Goal: Task Accomplishment & Management: Manage account settings

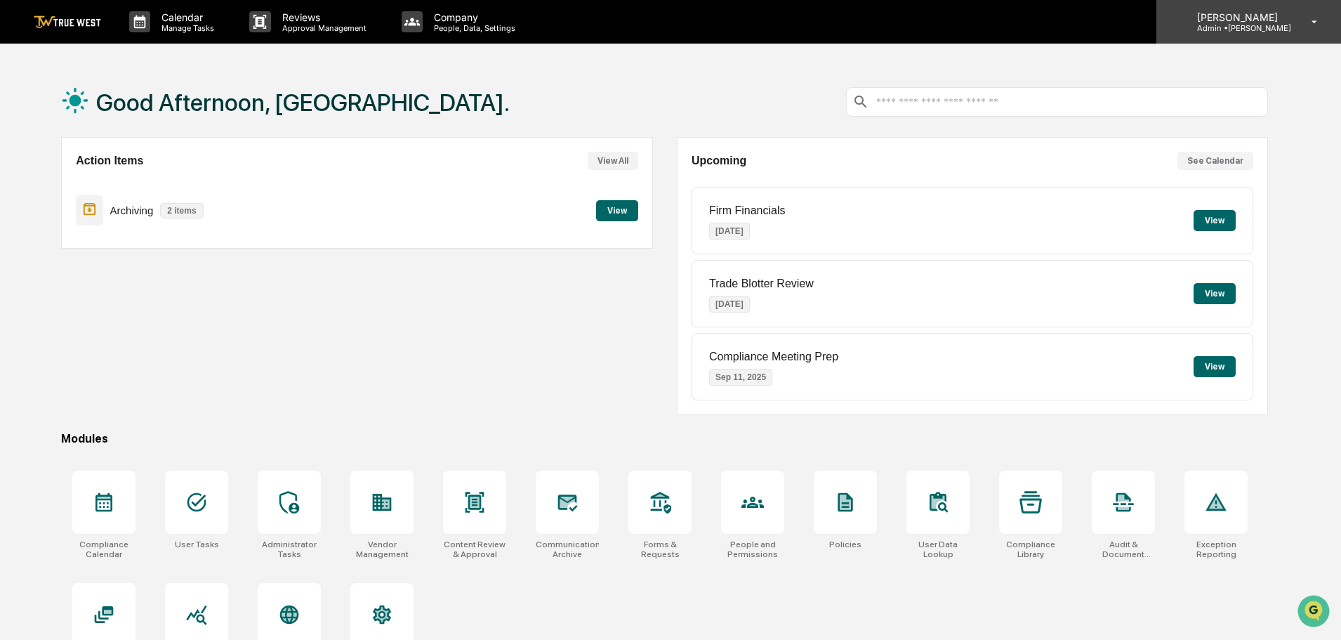
click at [1317, 18] on icon at bounding box center [1315, 21] width 25 height 13
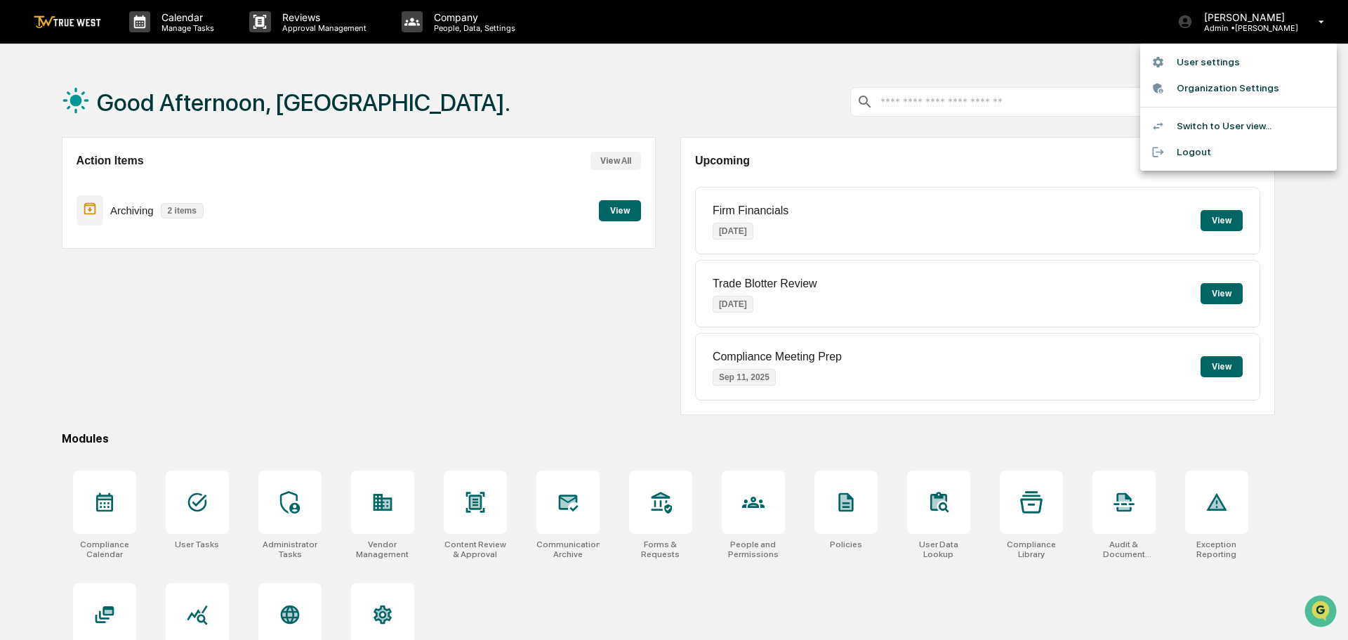
click at [706, 54] on div at bounding box center [674, 320] width 1348 height 640
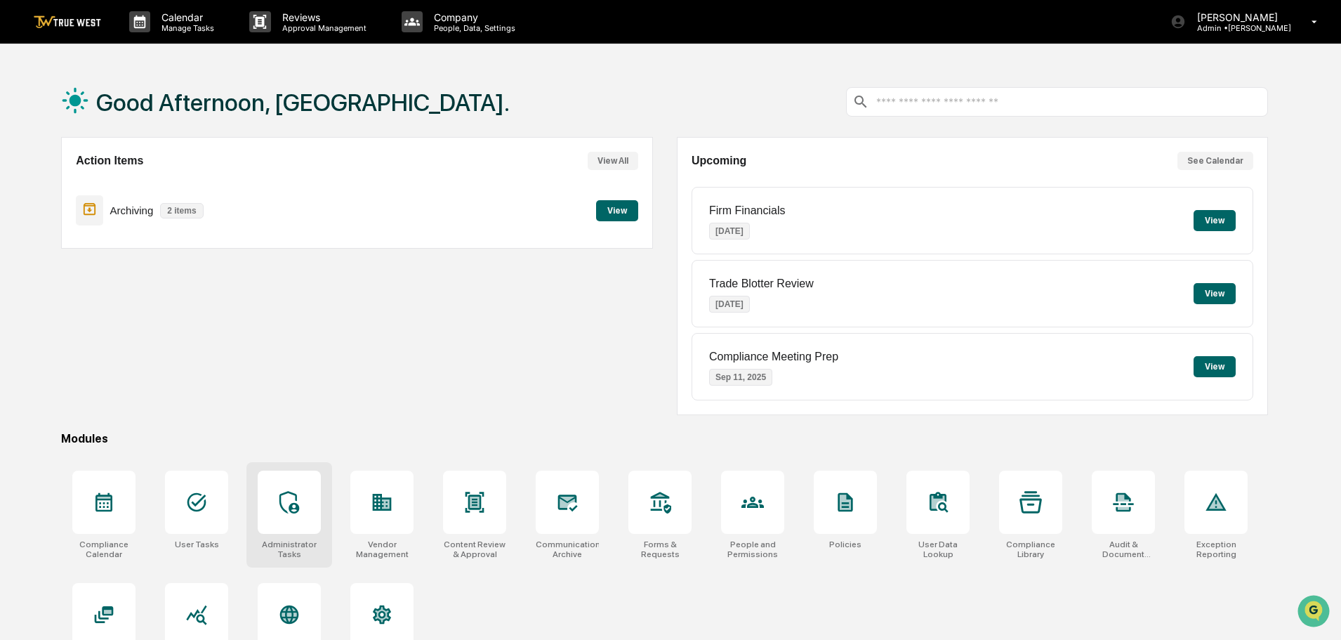
click at [301, 511] on div at bounding box center [289, 501] width 63 height 63
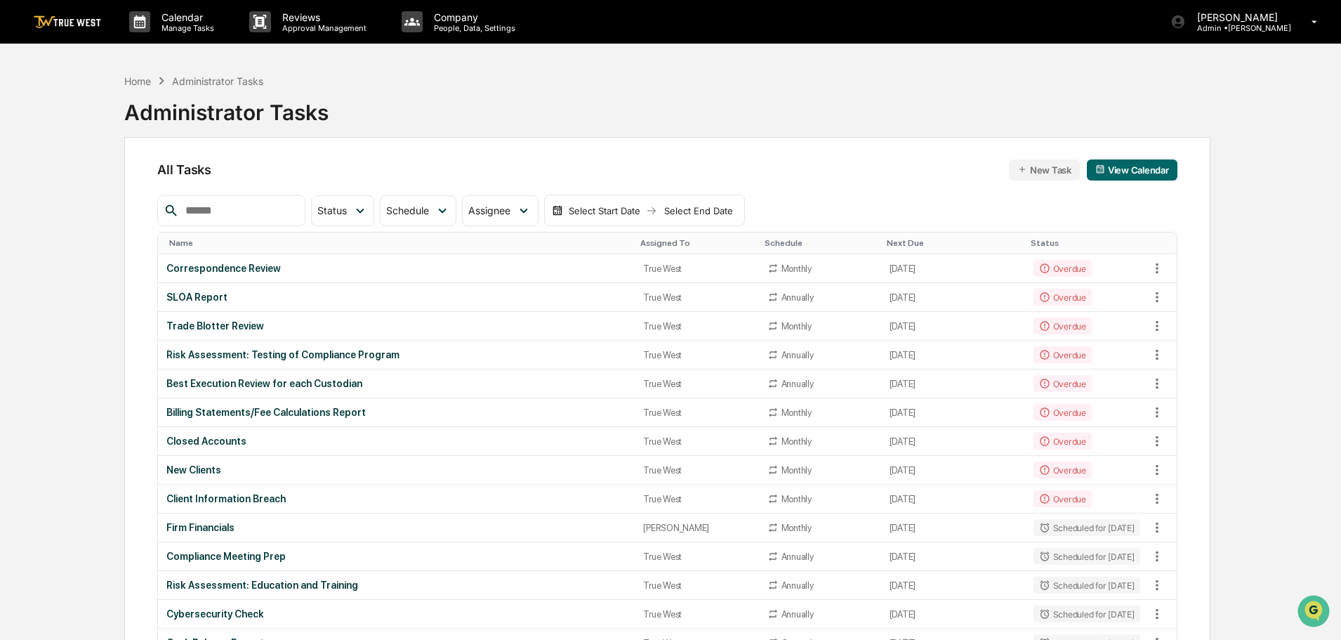
click at [213, 77] on div "Administrator Tasks" at bounding box center [217, 81] width 91 height 12
click at [148, 76] on div "Home" at bounding box center [137, 81] width 27 height 12
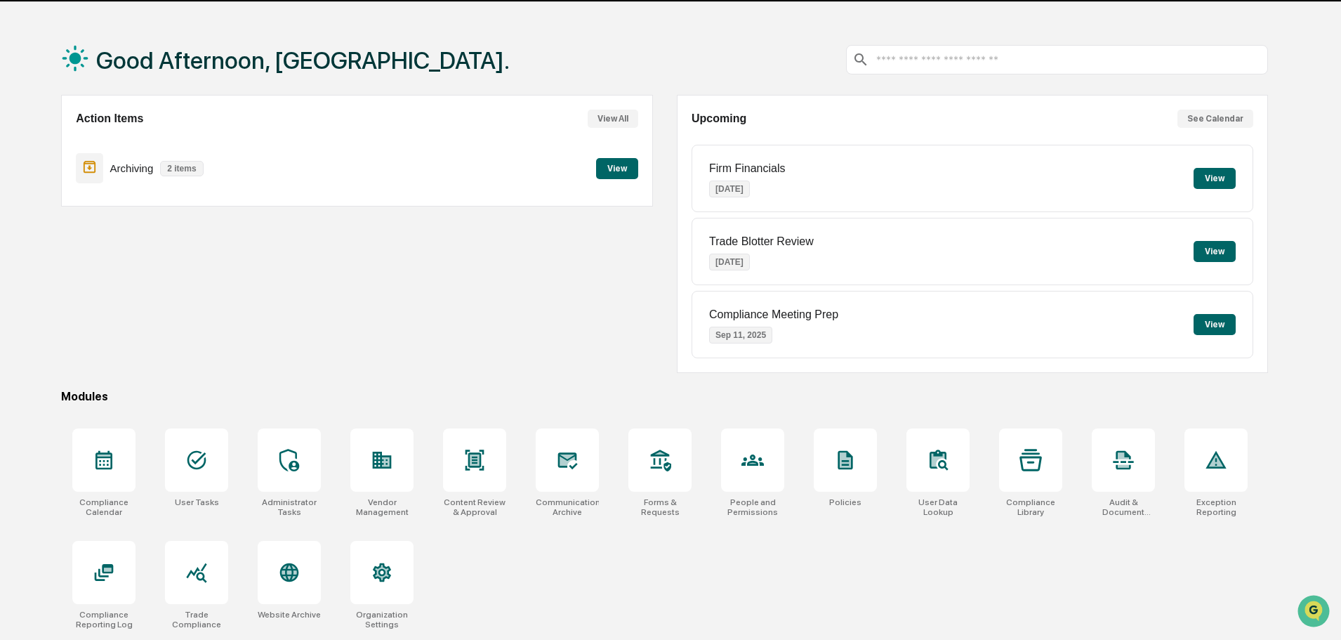
scroll to position [67, 0]
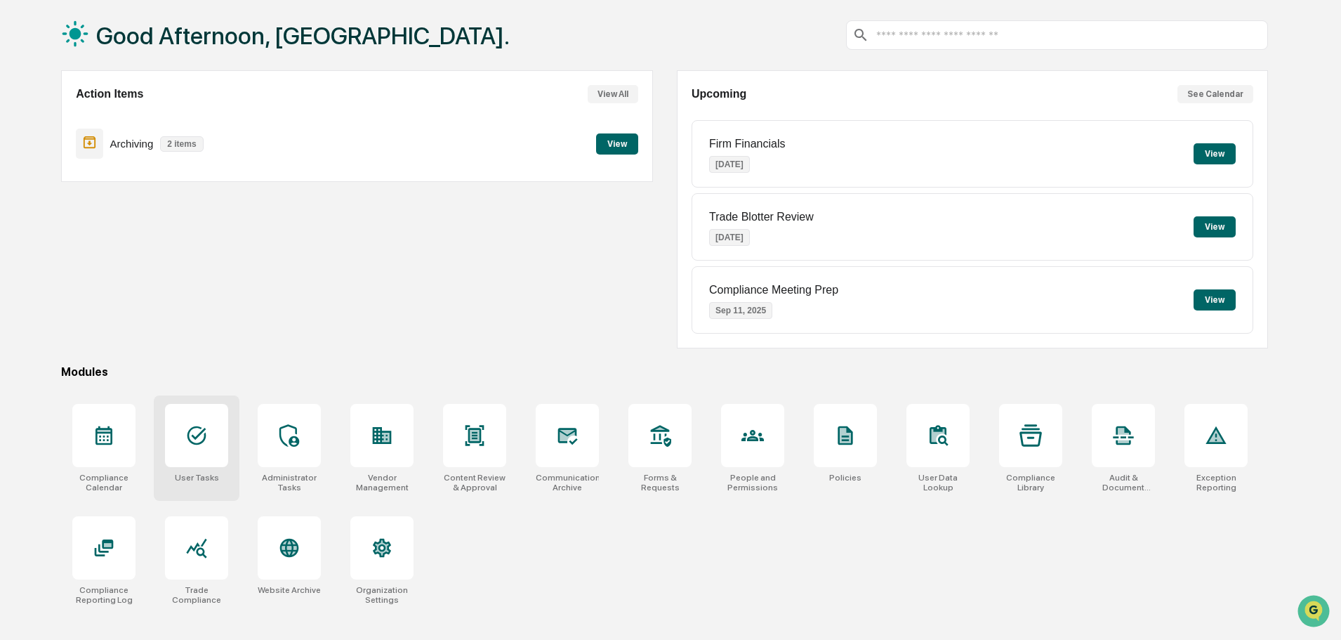
click at [208, 424] on icon at bounding box center [196, 435] width 22 height 22
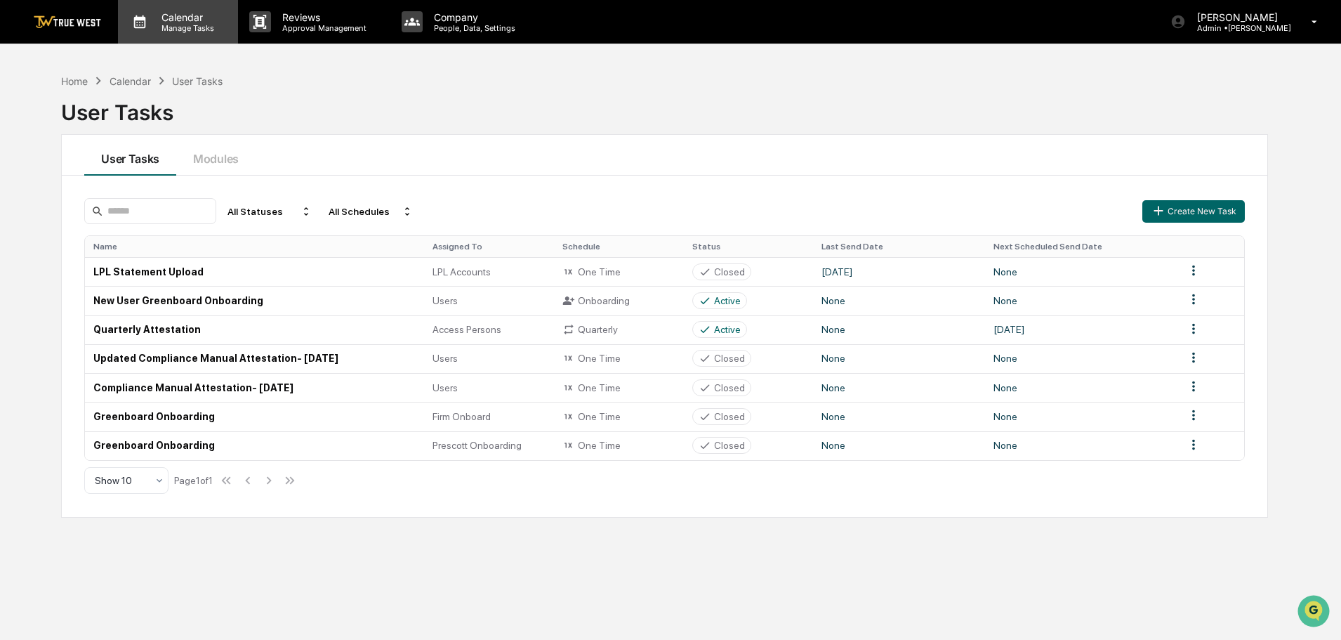
click at [190, 20] on p "Calendar" at bounding box center [185, 17] width 71 height 12
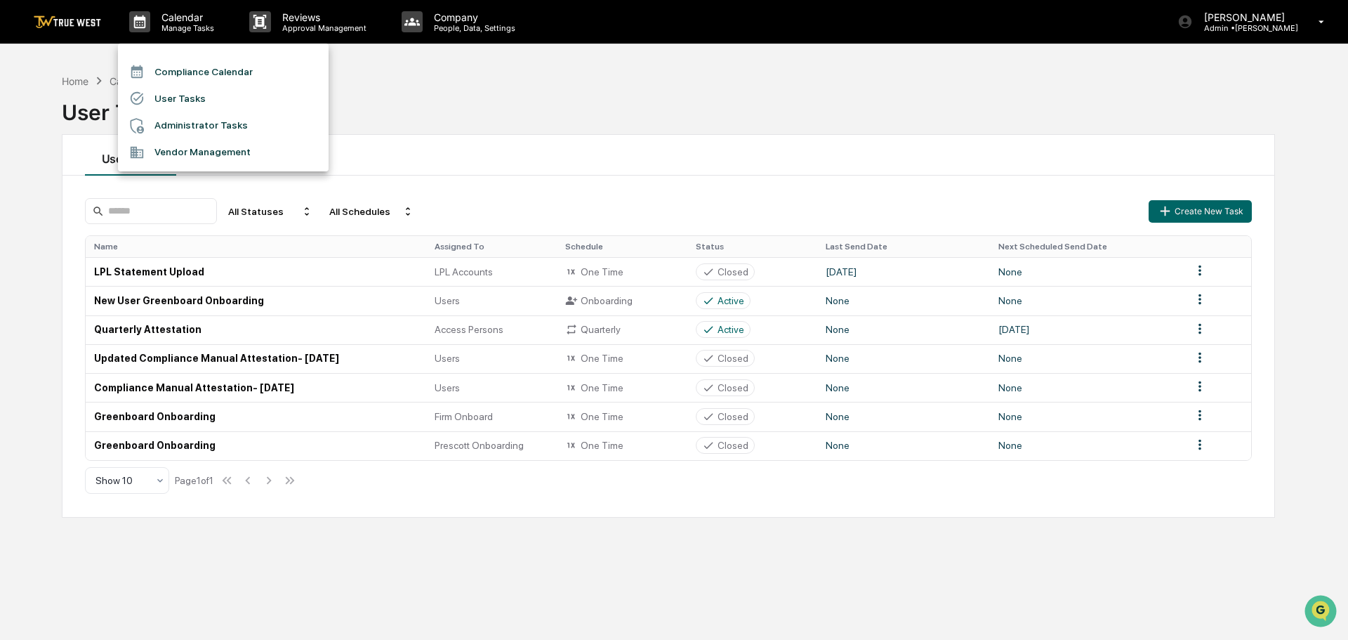
click at [284, 26] on div at bounding box center [674, 320] width 1348 height 640
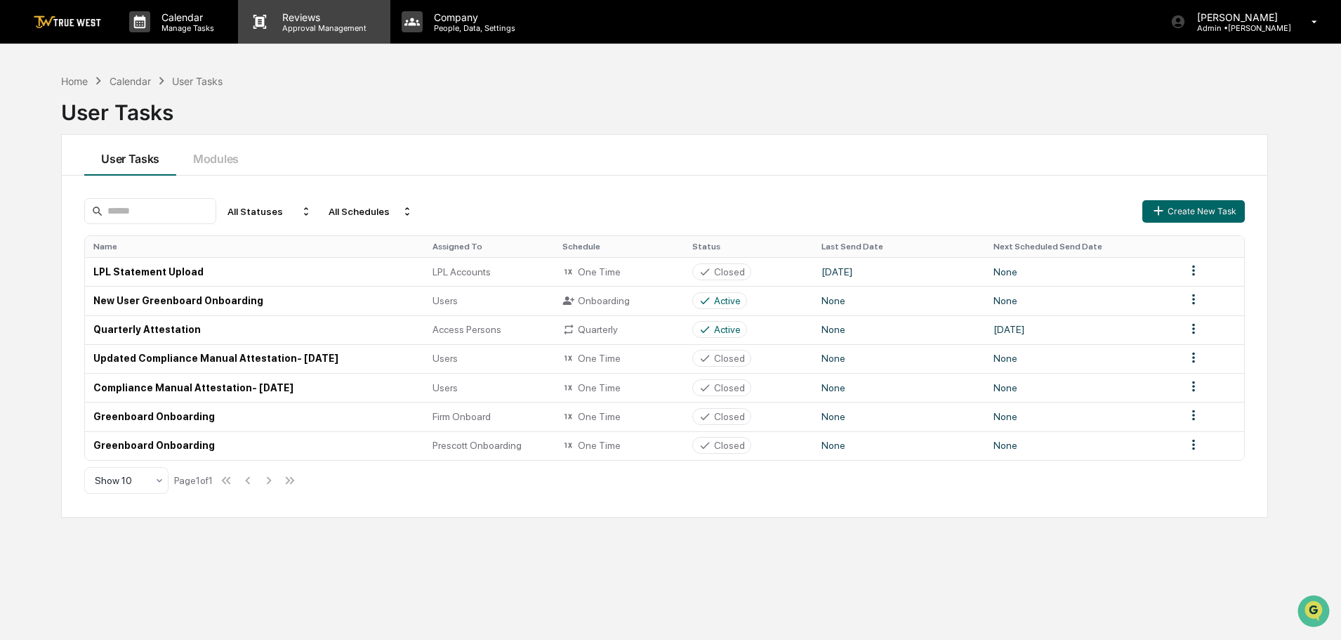
click at [295, 25] on p "Approval Management" at bounding box center [322, 28] width 103 height 10
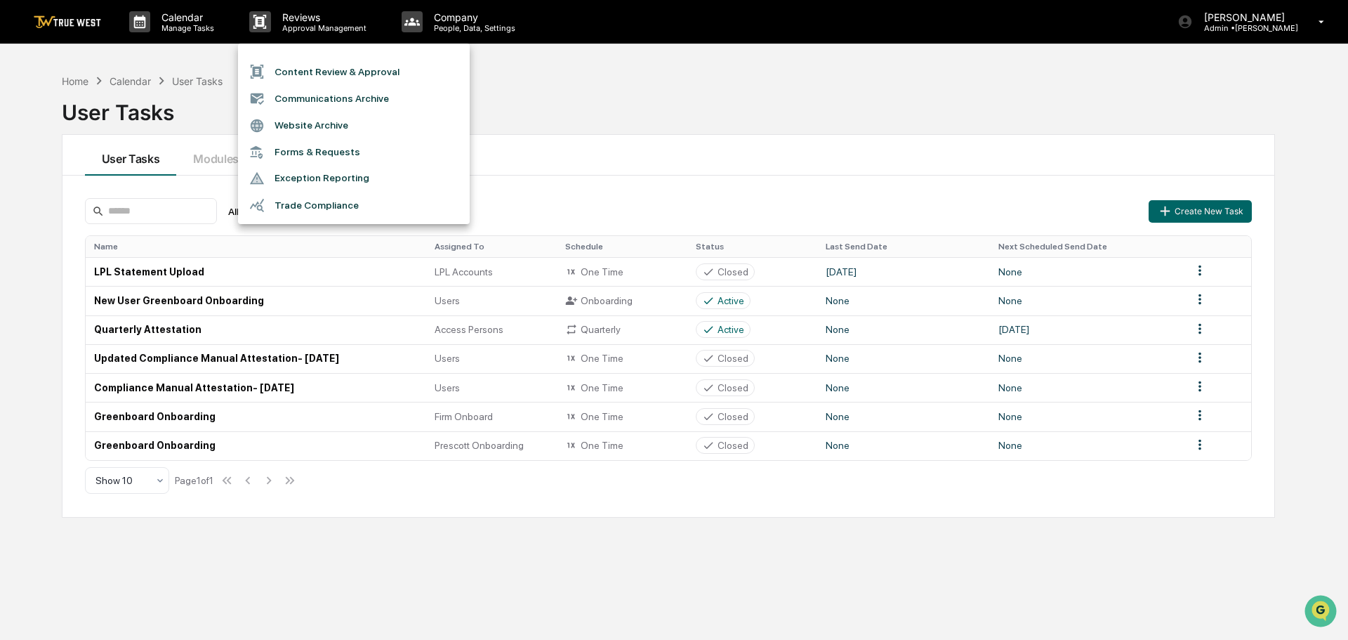
click at [158, 20] on div at bounding box center [674, 320] width 1348 height 640
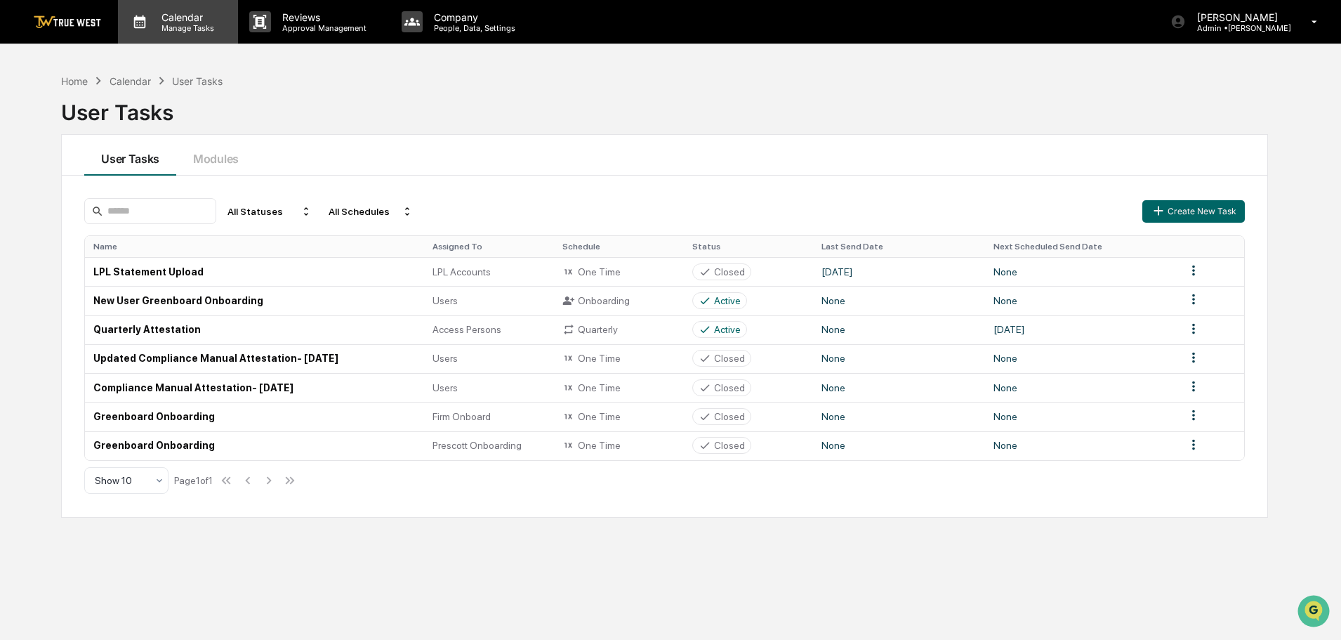
click at [169, 18] on p "Calendar" at bounding box center [185, 17] width 71 height 12
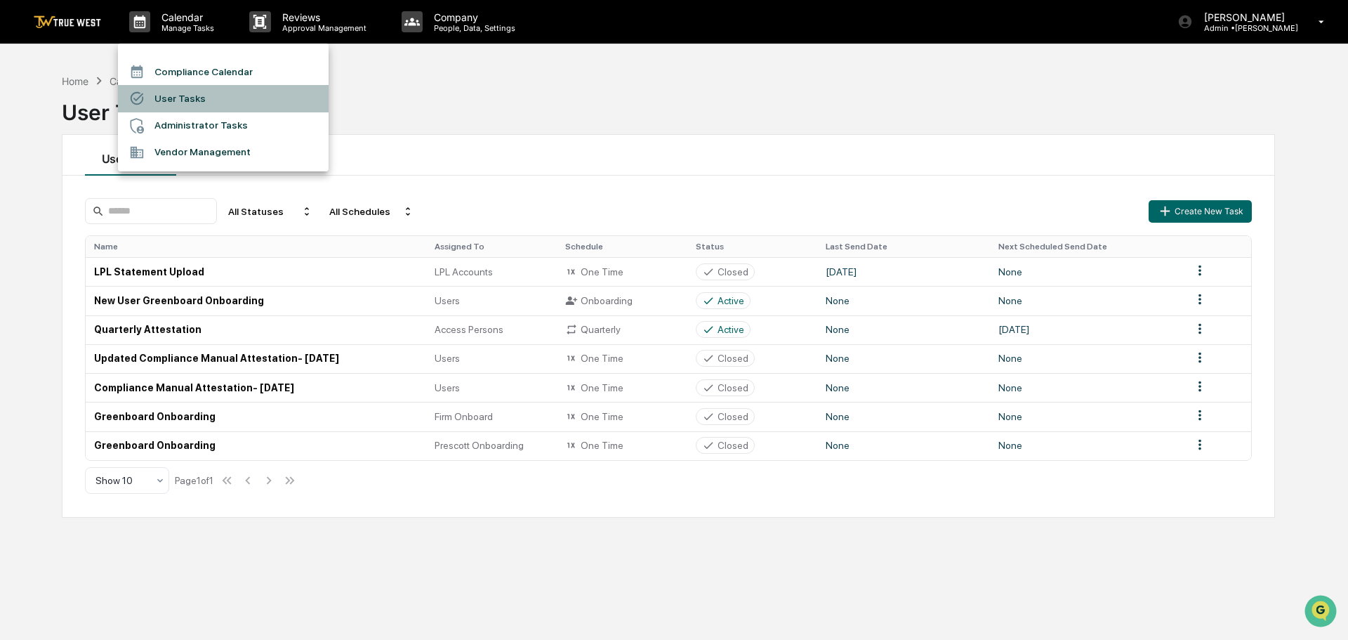
click at [152, 95] on div at bounding box center [141, 98] width 25 height 15
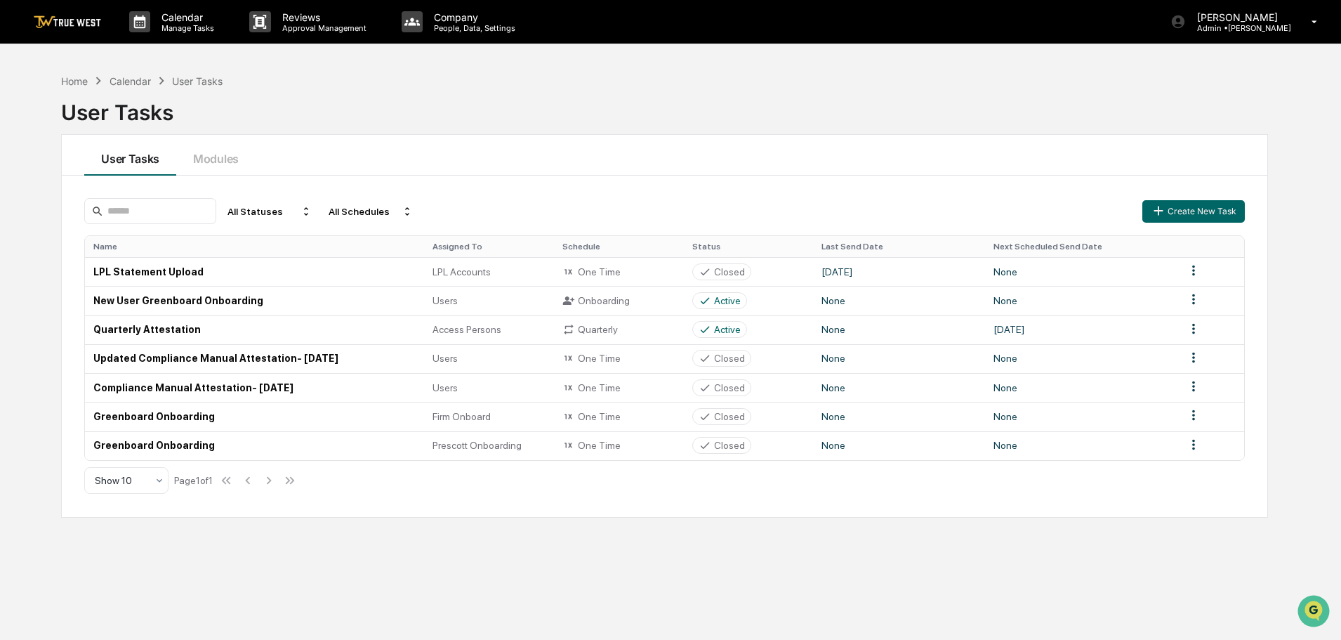
click at [74, 22] on img at bounding box center [67, 21] width 67 height 13
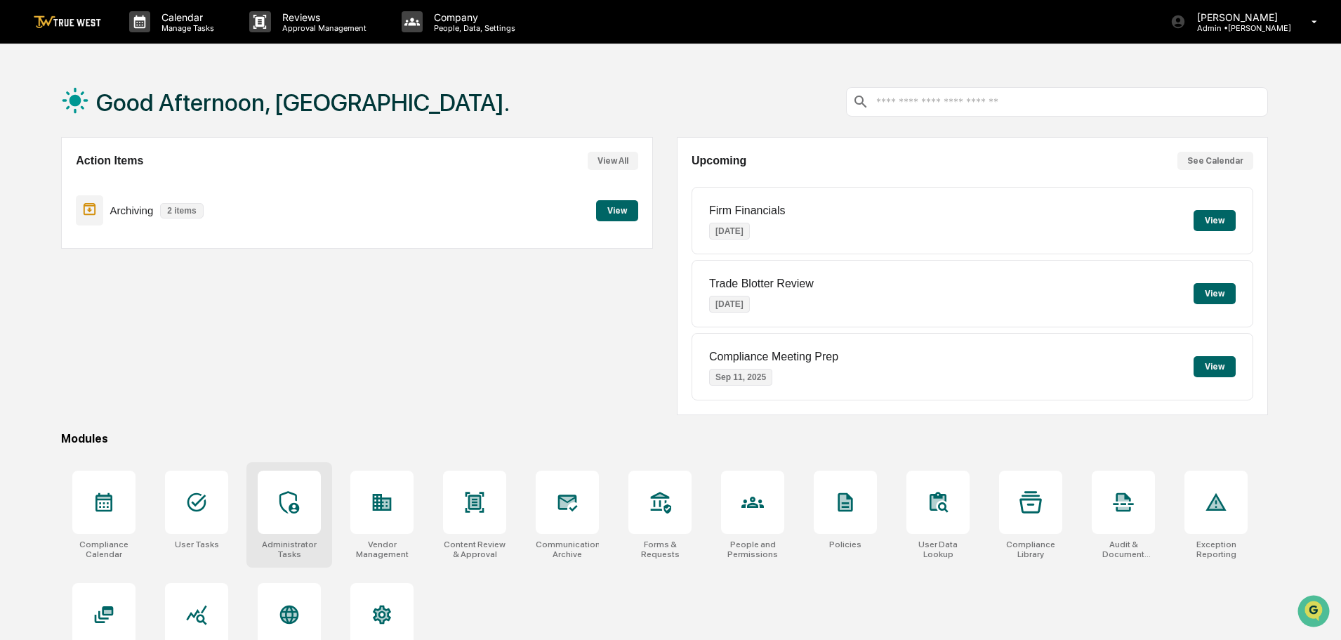
click at [310, 500] on div at bounding box center [289, 501] width 63 height 63
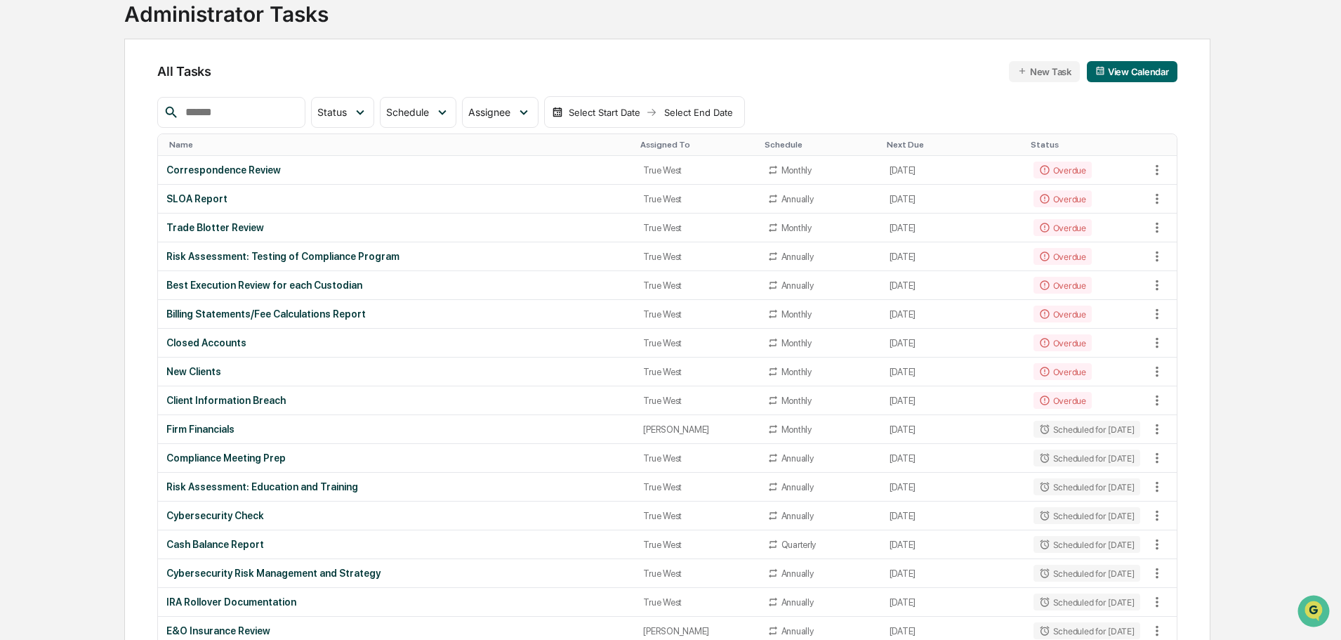
scroll to position [100, 0]
click at [1160, 429] on icon at bounding box center [1157, 427] width 15 height 15
click at [223, 428] on div at bounding box center [674, 320] width 1348 height 640
click at [214, 428] on div "Firm Financials" at bounding box center [396, 427] width 460 height 11
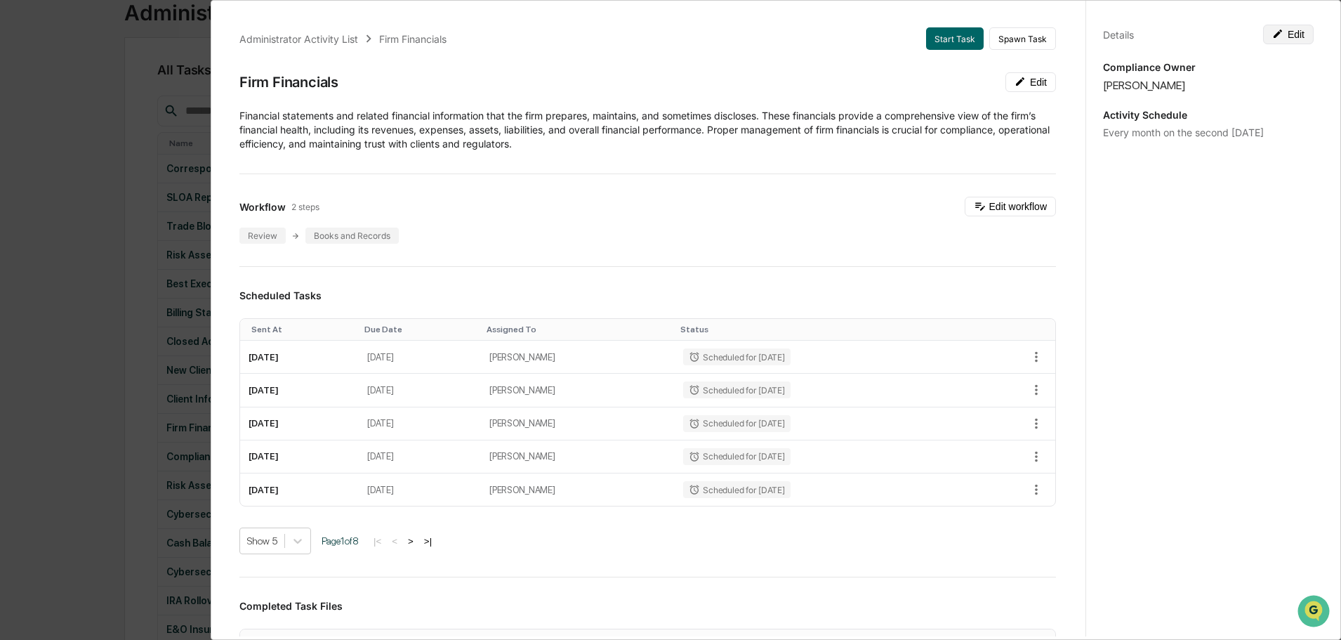
click at [1270, 40] on button "Edit" at bounding box center [1288, 35] width 51 height 20
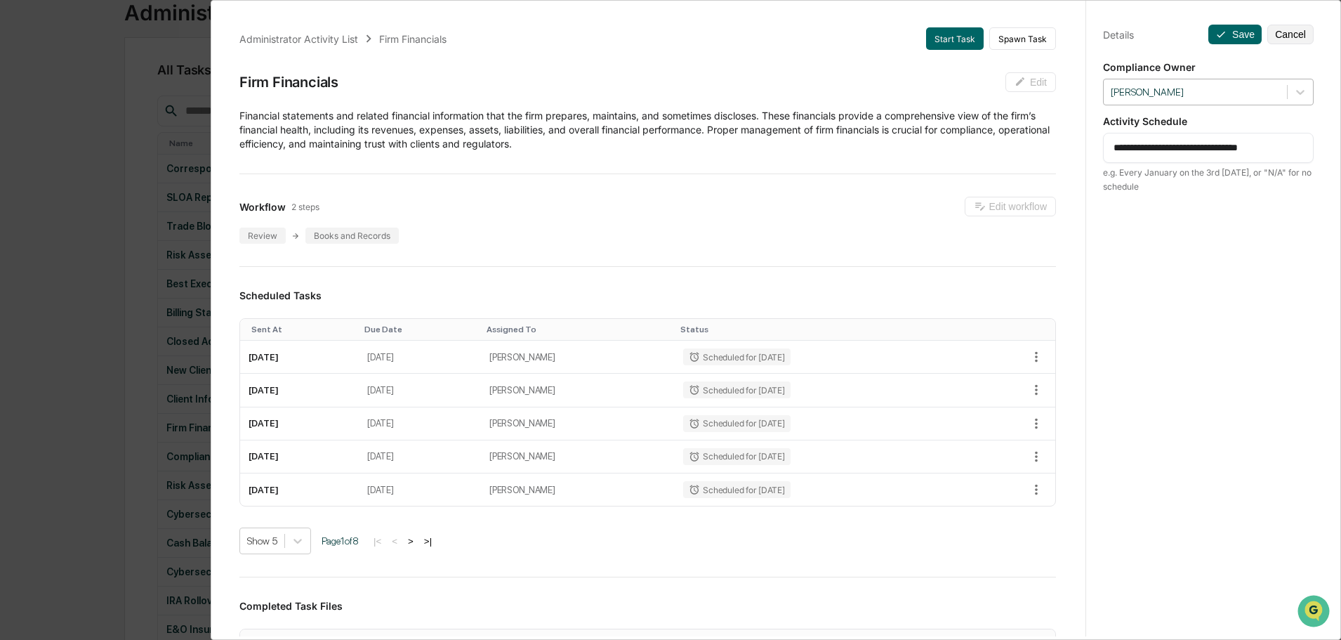
click at [1278, 95] on div "[PERSON_NAME]" at bounding box center [1195, 92] width 183 height 19
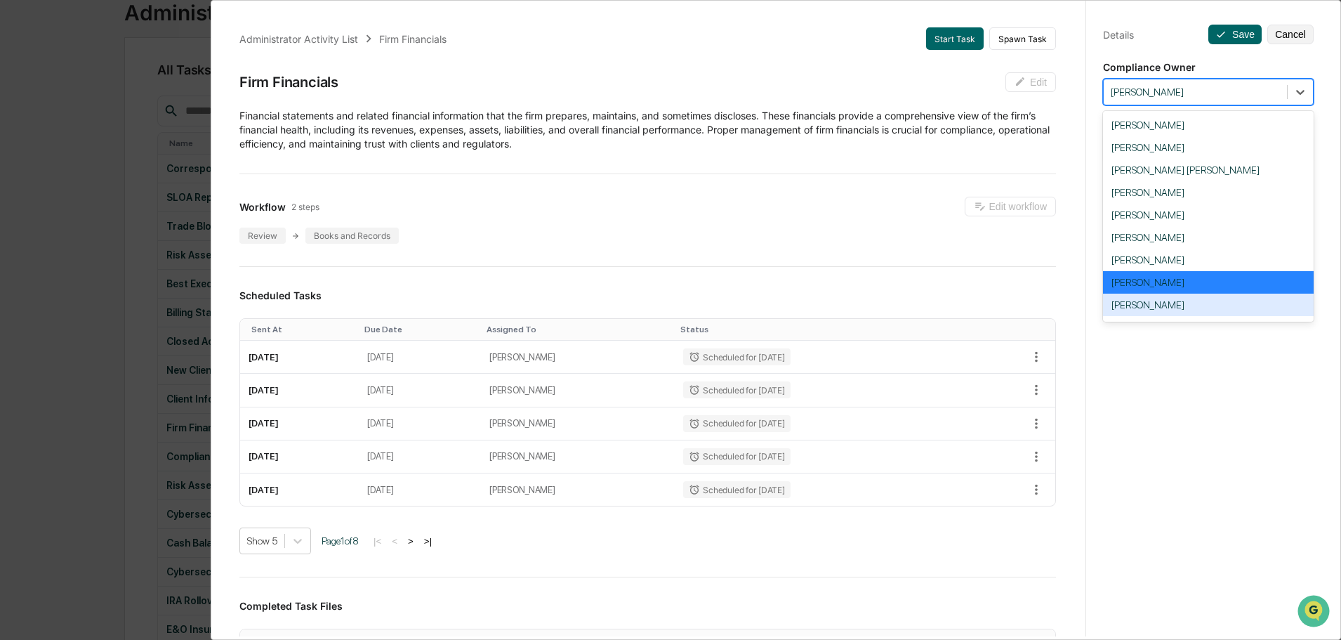
click at [1152, 302] on div "[PERSON_NAME]" at bounding box center [1208, 305] width 211 height 22
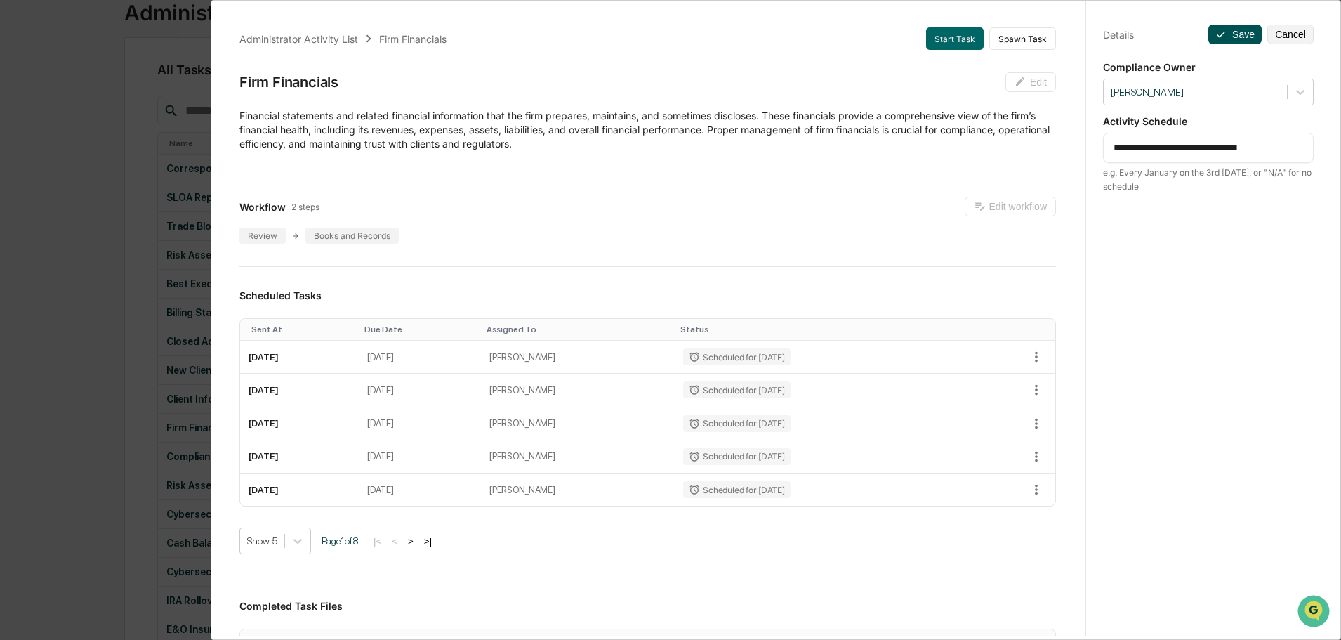
click at [1230, 26] on button "Save" at bounding box center [1234, 35] width 53 height 20
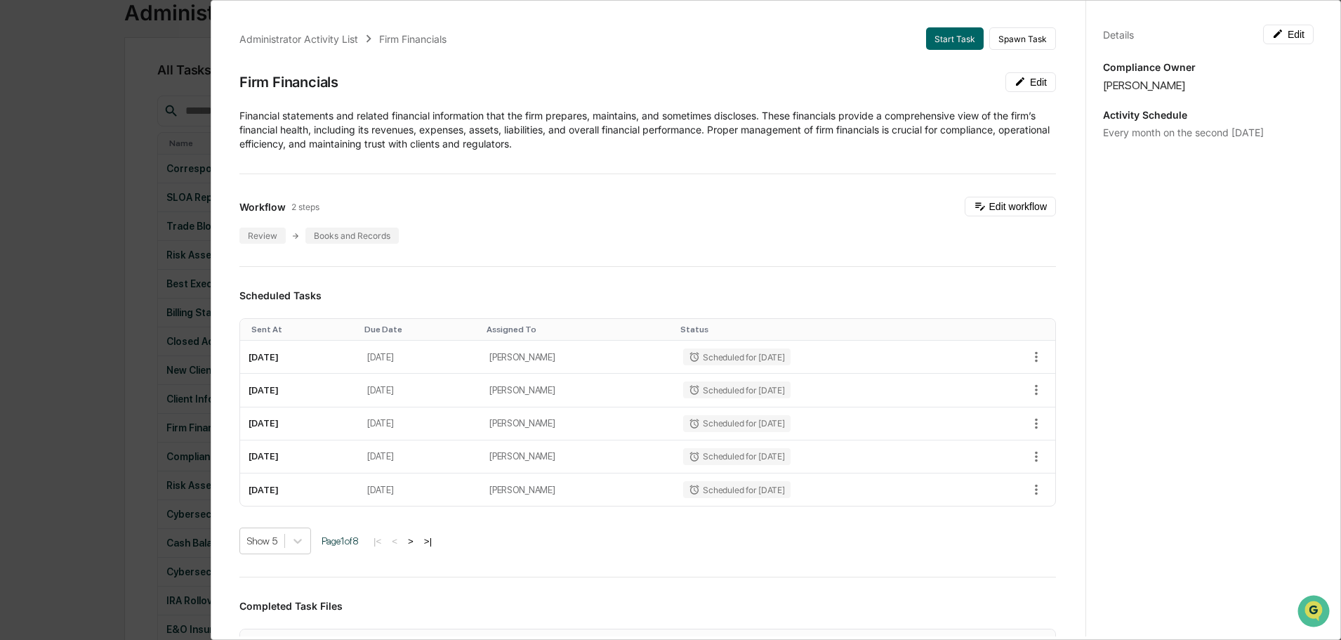
click at [84, 137] on div "Administrator Activity List Firm Financials Start Task Spawn Task Firm Financia…" at bounding box center [670, 320] width 1341 height 640
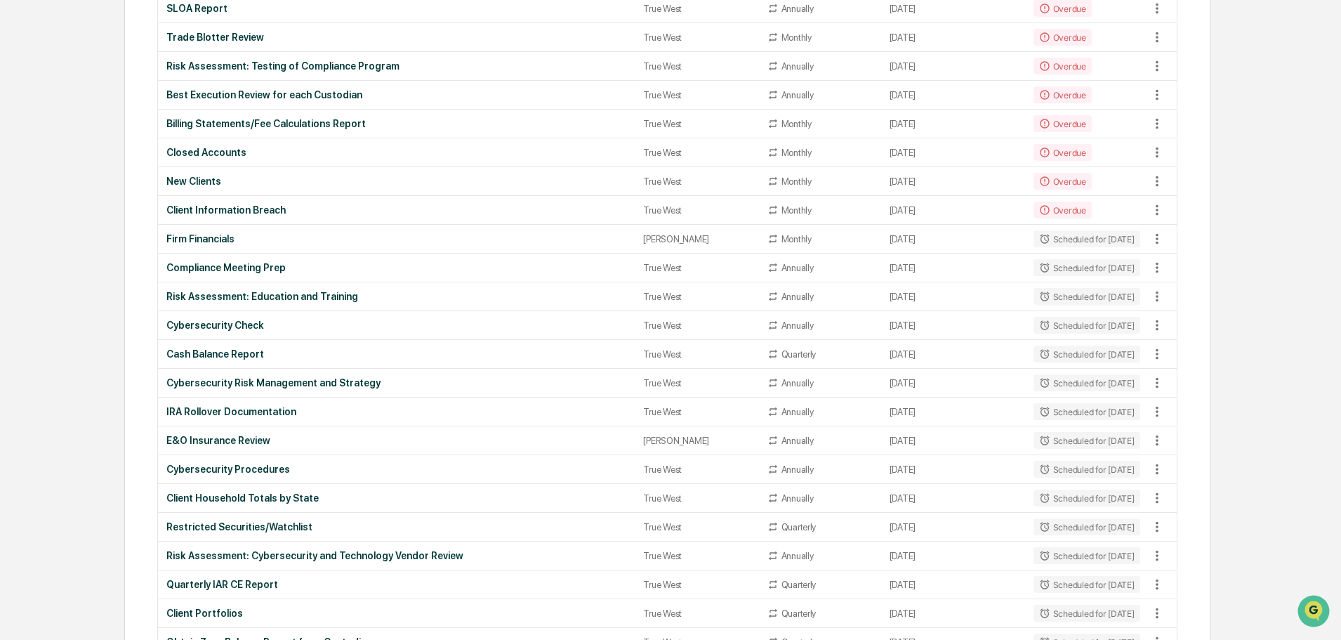
scroll to position [288, 0]
